Goal: Information Seeking & Learning: Learn about a topic

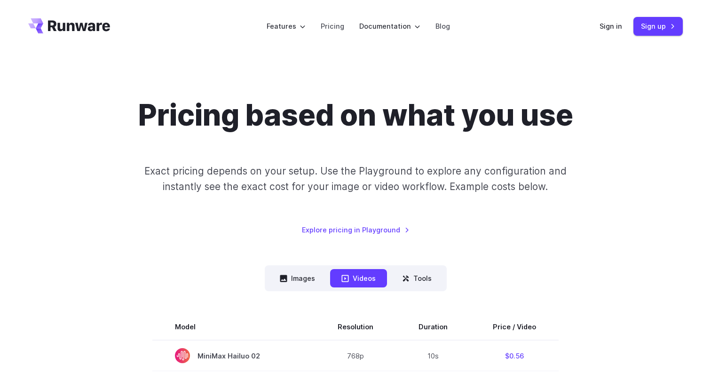
click at [355, 121] on h1 "Pricing based on what you use" at bounding box center [355, 115] width 435 height 35
click at [317, 117] on h1 "Pricing based on what you use" at bounding box center [355, 115] width 435 height 35
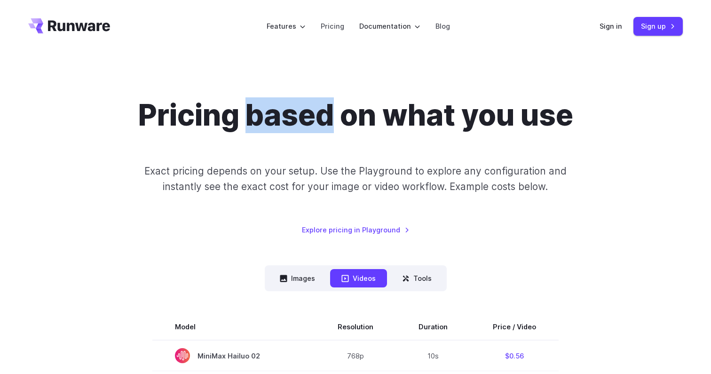
click at [317, 117] on h1 "Pricing based on what you use" at bounding box center [355, 115] width 435 height 35
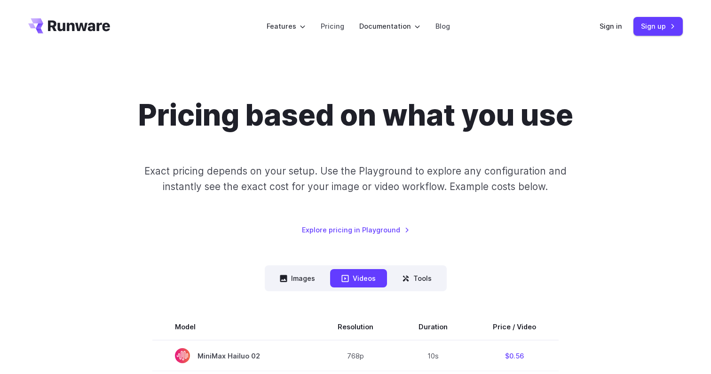
click at [458, 108] on h1 "Pricing based on what you use" at bounding box center [355, 115] width 435 height 35
click at [487, 125] on h1 "Pricing based on what you use" at bounding box center [355, 115] width 435 height 35
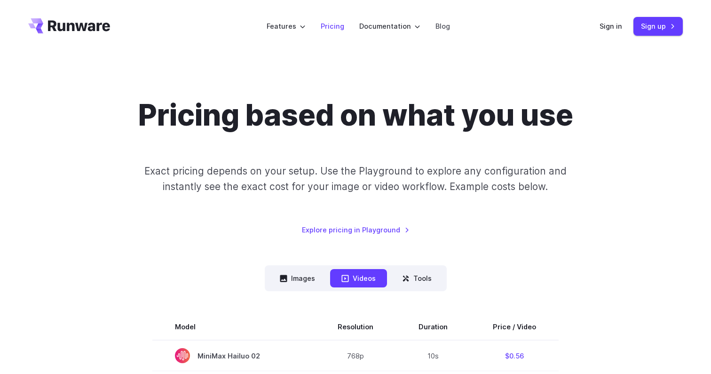
click at [336, 25] on link "Pricing" at bounding box center [333, 26] width 24 height 11
